Goal: Transaction & Acquisition: Download file/media

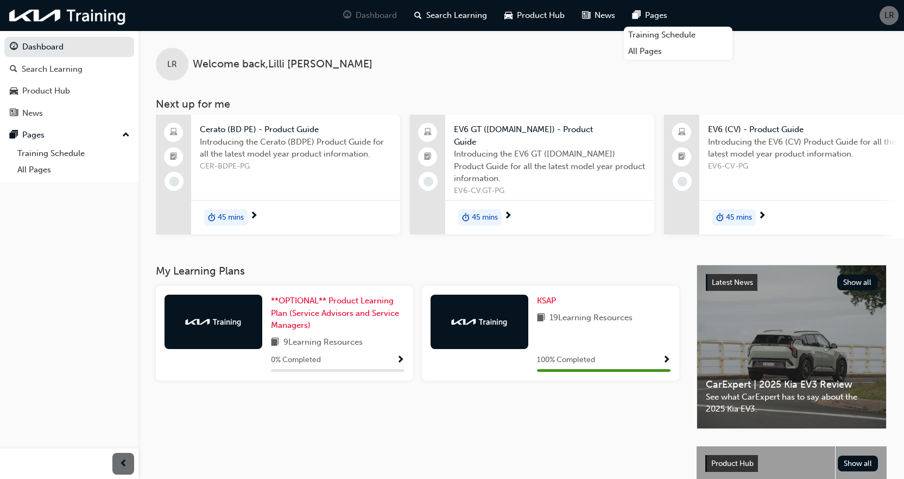
click at [888, 20] on span "LR" at bounding box center [890, 15] width 10 height 12
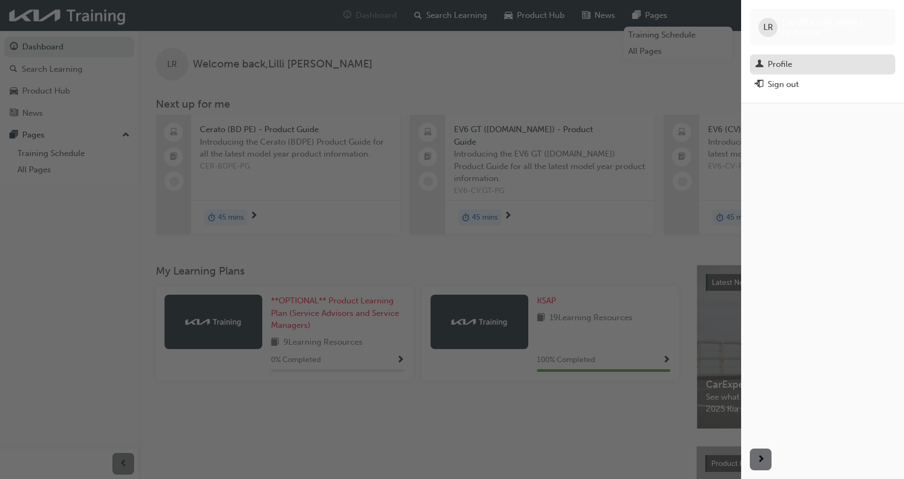
click at [773, 58] on div "Profile" at bounding box center [823, 65] width 135 height 14
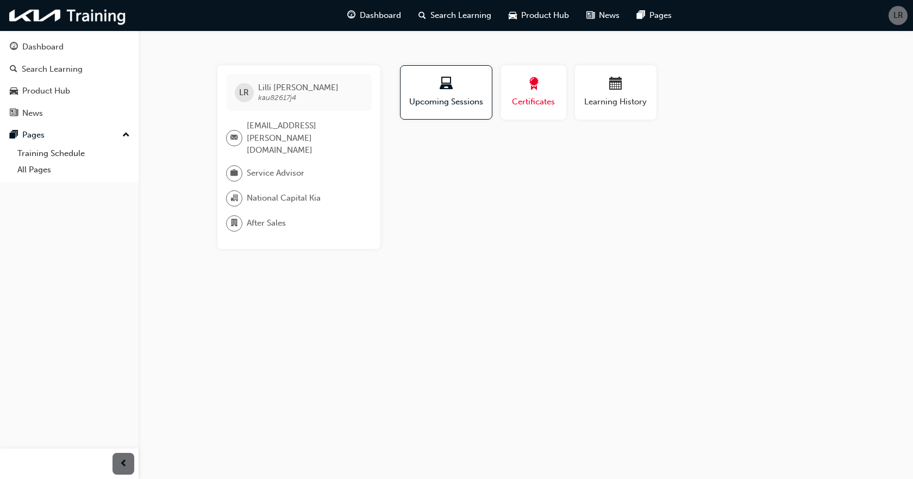
click at [546, 98] on span "Certificates" at bounding box center [533, 102] width 49 height 12
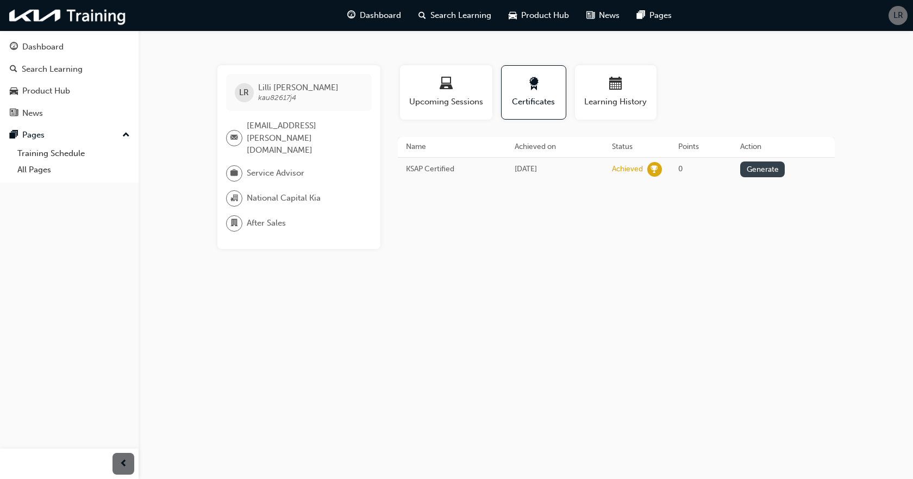
click at [769, 171] on button "Generate" at bounding box center [762, 169] width 45 height 16
click at [765, 168] on link "Download PDF" at bounding box center [758, 167] width 50 height 9
